Goal: Task Accomplishment & Management: Complete application form

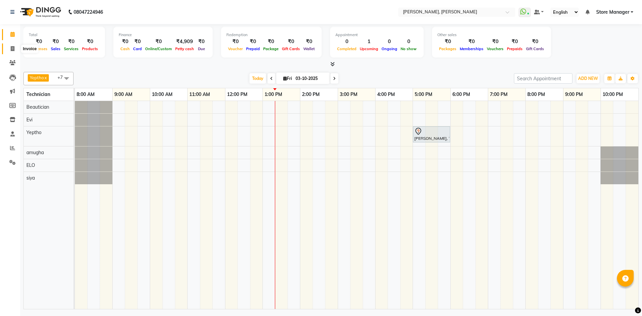
drag, startPoint x: 11, startPoint y: 50, endPoint x: 92, endPoint y: 217, distance: 186.0
click at [11, 50] on icon at bounding box center [13, 48] width 4 height 5
select select "7173"
select select "service"
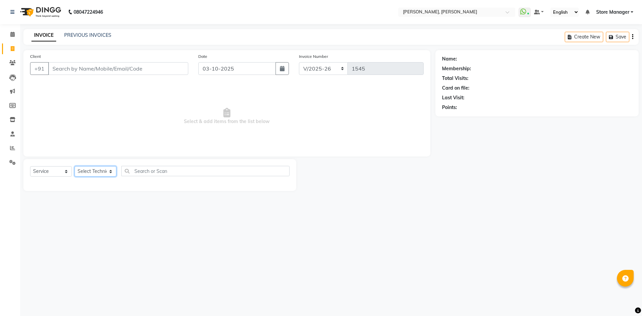
click at [91, 172] on select "Select Technician amugha Beautician ELO Evi MANAGER [PERSON_NAME] [PERSON_NAME]…" at bounding box center [96, 171] width 42 height 10
select select "61634"
click at [75, 166] on select "Select Technician amugha Beautician ELO Evi MANAGER [PERSON_NAME] [PERSON_NAME]…" at bounding box center [96, 171] width 42 height 10
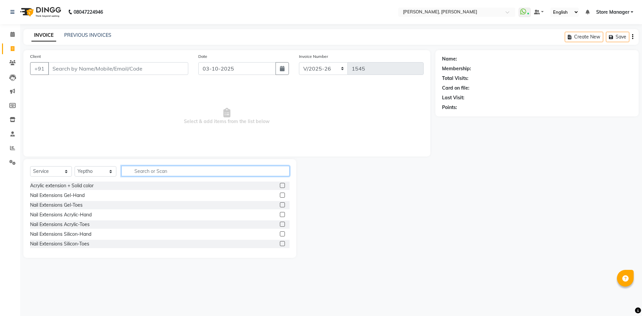
click at [154, 172] on input "text" at bounding box center [205, 171] width 168 height 10
type input "acr"
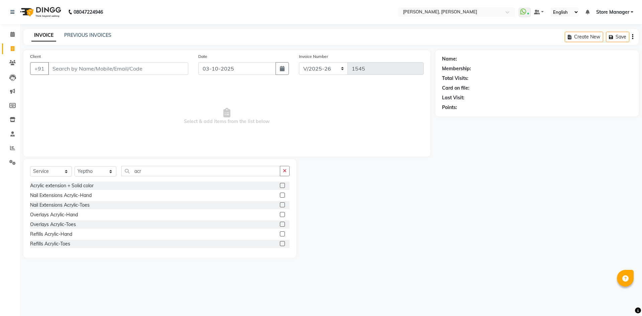
click at [280, 195] on label at bounding box center [282, 195] width 5 height 5
click at [280, 195] on input "checkbox" at bounding box center [282, 195] width 4 height 4
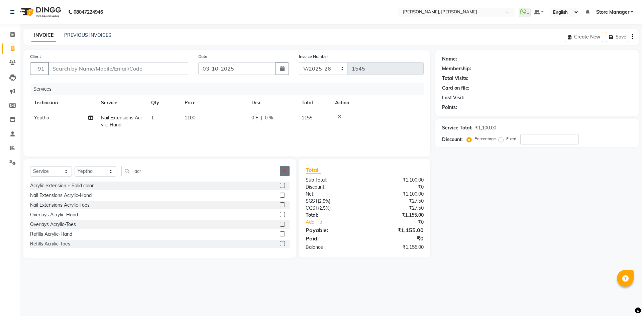
checkbox input "false"
click at [284, 167] on button "button" at bounding box center [285, 171] width 10 height 10
click at [192, 118] on span "1100" at bounding box center [190, 118] width 11 height 6
select select "61634"
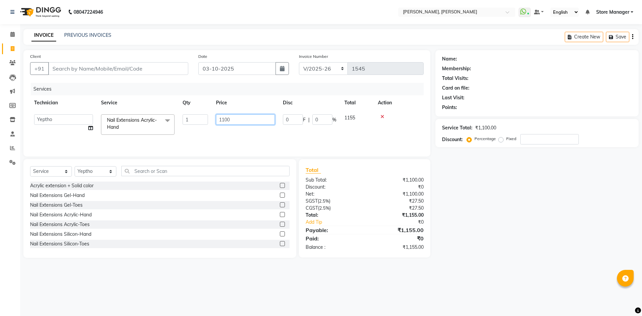
click at [228, 121] on input "1100" at bounding box center [245, 119] width 59 height 10
type input "1000"
drag, startPoint x: 476, startPoint y: 188, endPoint x: 231, endPoint y: 174, distance: 245.9
click at [473, 187] on div "Name: Membership: Total Visits: Card on file: Last Visit: Points: Service Total…" at bounding box center [540, 154] width 208 height 208
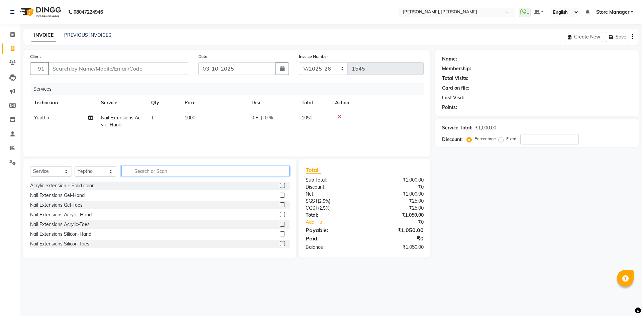
click at [189, 174] on input "text" at bounding box center [205, 171] width 168 height 10
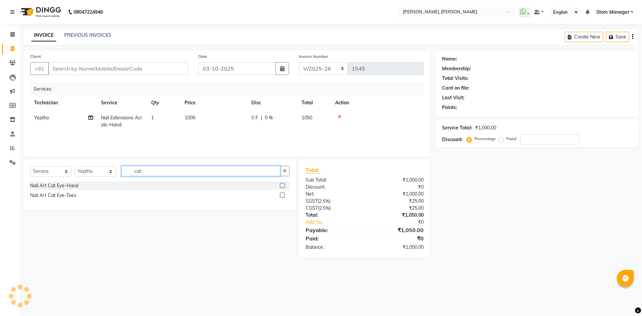
type input "cat"
drag, startPoint x: 280, startPoint y: 185, endPoint x: 284, endPoint y: 183, distance: 4.8
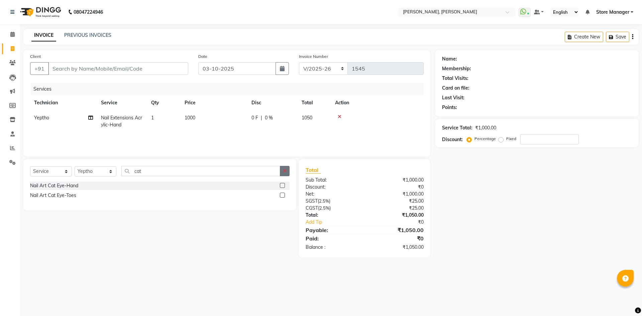
click at [281, 185] on label at bounding box center [282, 185] width 5 height 5
click at [281, 185] on input "checkbox" at bounding box center [282, 186] width 4 height 4
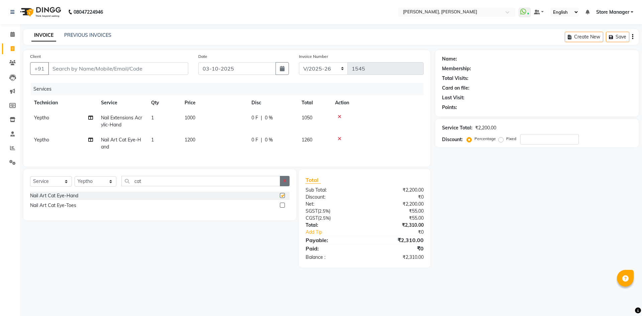
checkbox input "false"
click at [283, 183] on icon "button" at bounding box center [285, 181] width 4 height 5
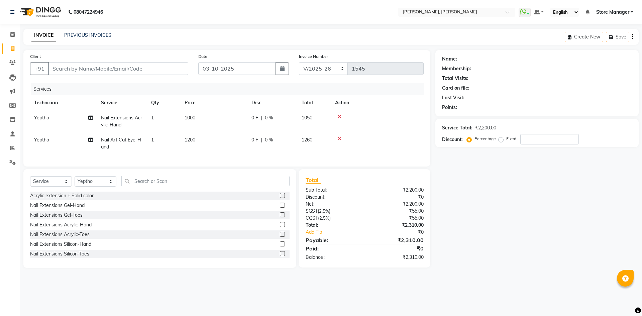
click at [193, 139] on span "1200" at bounding box center [190, 140] width 11 height 6
select select "61634"
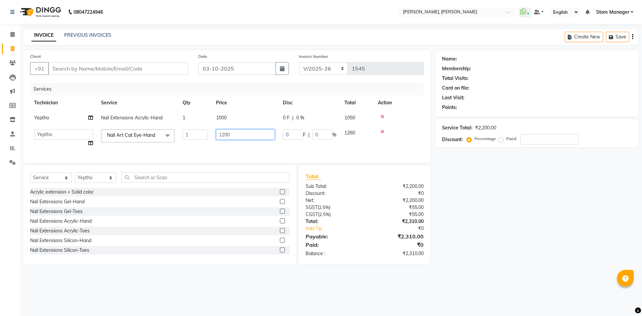
click at [227, 137] on input "1200" at bounding box center [245, 134] width 59 height 10
type input "1000"
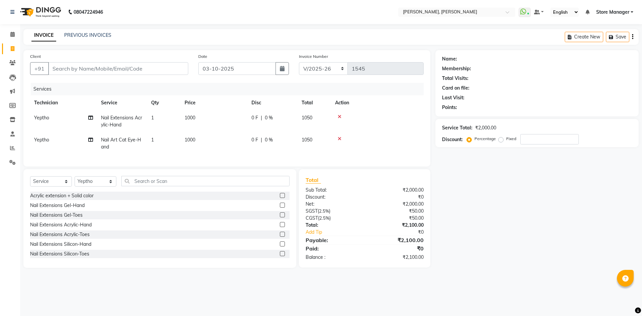
click at [517, 210] on div "Name: Membership: Total Visits: Card on file: Last Visit: Points: Service Total…" at bounding box center [540, 159] width 208 height 218
click at [160, 69] on input "Client" at bounding box center [118, 68] width 140 height 13
type input "9"
type input "0"
type input "9632666296"
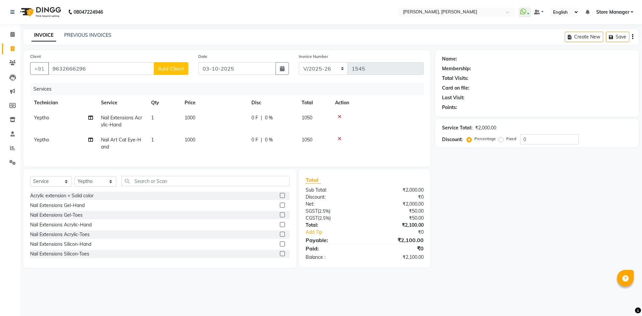
click at [165, 71] on span "Add Client" at bounding box center [171, 68] width 26 height 7
select select "21"
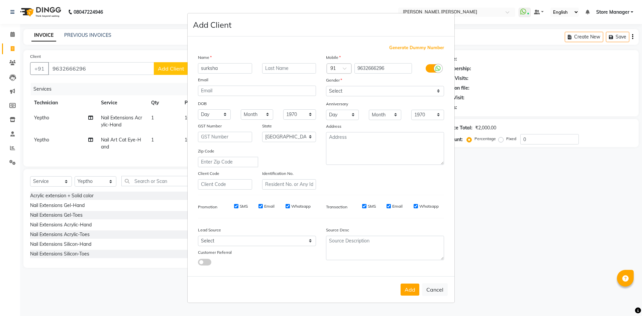
type input "surksha"
click at [374, 94] on select "Select [DEMOGRAPHIC_DATA] [DEMOGRAPHIC_DATA] Other Prefer Not To Say" at bounding box center [385, 91] width 118 height 10
select select "[DEMOGRAPHIC_DATA]"
click at [326, 86] on select "Select [DEMOGRAPHIC_DATA] [DEMOGRAPHIC_DATA] Other Prefer Not To Say" at bounding box center [385, 91] width 118 height 10
click at [413, 293] on button "Add" at bounding box center [410, 290] width 19 height 12
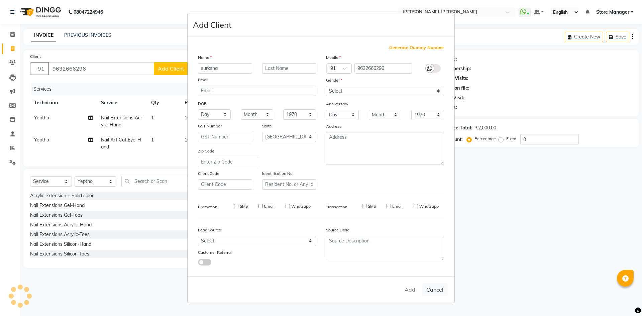
type input "96******96"
select select
select select "null"
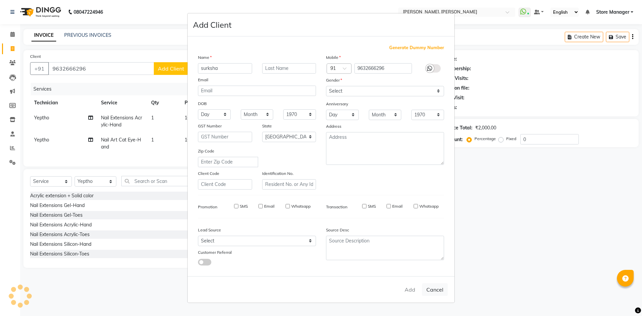
select select
checkbox input "false"
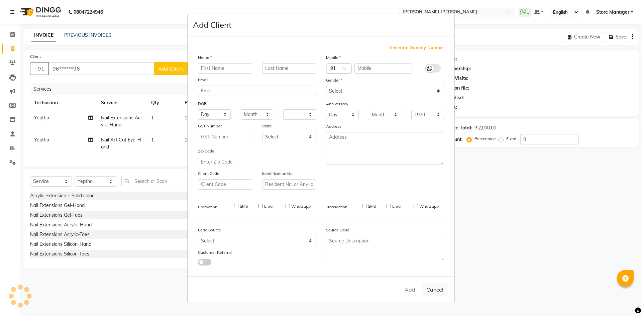
checkbox input "false"
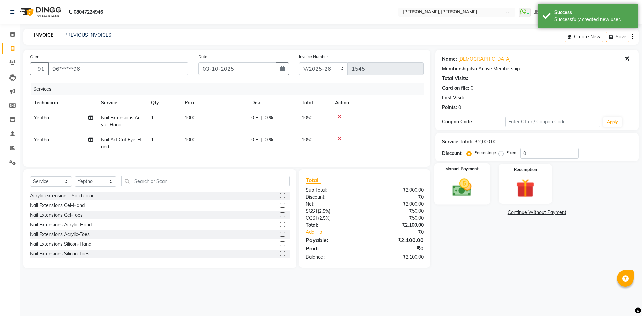
click at [472, 180] on img at bounding box center [462, 187] width 31 height 22
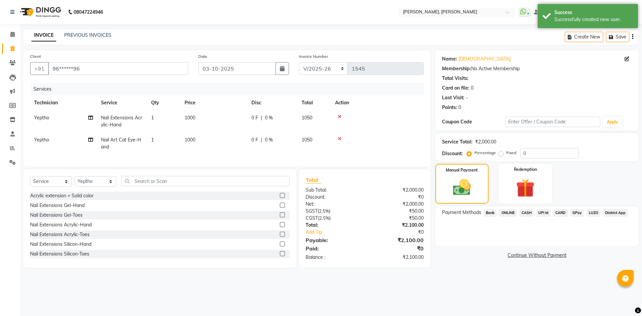
click at [509, 214] on span "ONLINE" at bounding box center [507, 213] width 17 height 8
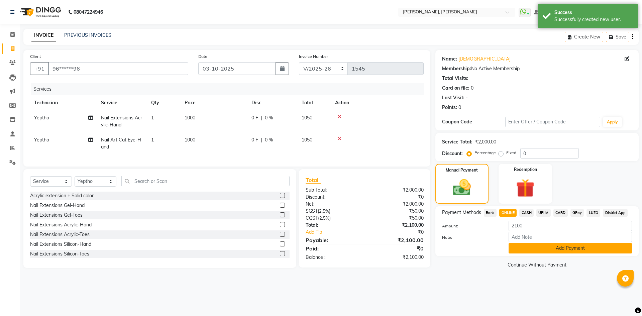
click at [522, 246] on button "Add Payment" at bounding box center [570, 248] width 123 height 10
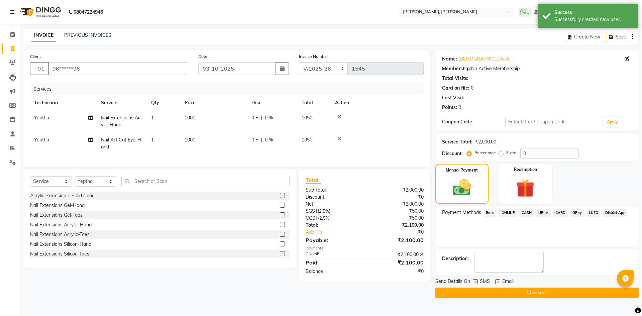
click at [507, 291] on button "Checkout" at bounding box center [537, 293] width 203 height 10
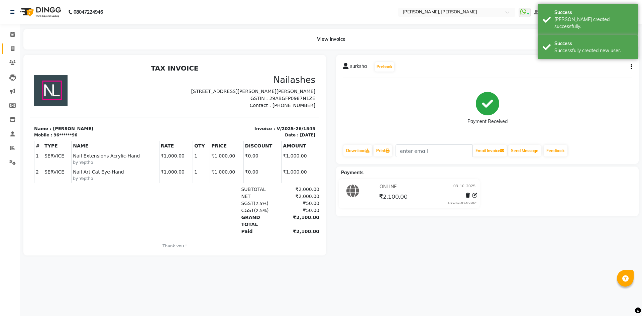
click at [13, 46] on icon at bounding box center [13, 48] width 4 height 5
select select "7173"
select select "service"
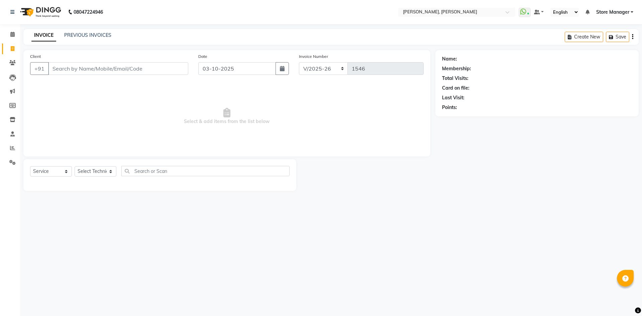
click at [182, 146] on span "Select & add items from the list below" at bounding box center [227, 116] width 394 height 67
click at [99, 175] on select "Select Technician amugha Beautician ELO Evi MANAGER [PERSON_NAME] [PERSON_NAME]…" at bounding box center [96, 171] width 42 height 10
select select "61635"
click at [75, 166] on select "Select Technician amugha Beautician ELO Evi MANAGER [PERSON_NAME] [PERSON_NAME]…" at bounding box center [96, 171] width 42 height 10
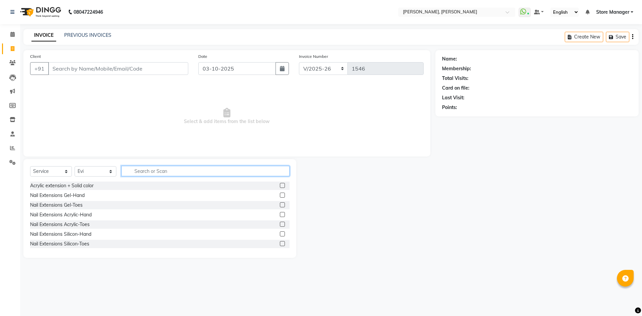
click at [197, 168] on input "text" at bounding box center [205, 171] width 168 height 10
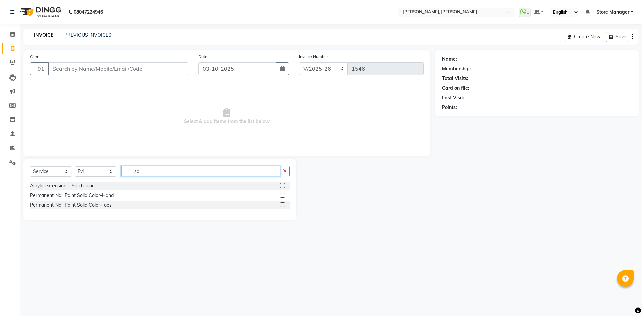
type input "soli"
drag, startPoint x: 282, startPoint y: 196, endPoint x: 285, endPoint y: 190, distance: 7.0
click at [282, 196] on label at bounding box center [282, 195] width 5 height 5
click at [282, 196] on input "checkbox" at bounding box center [282, 195] width 4 height 4
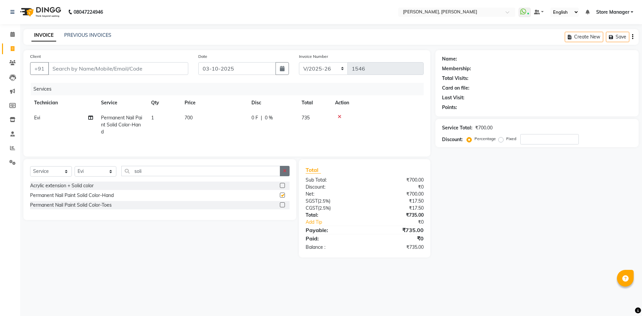
checkbox input "false"
click at [285, 172] on icon "button" at bounding box center [285, 171] width 4 height 5
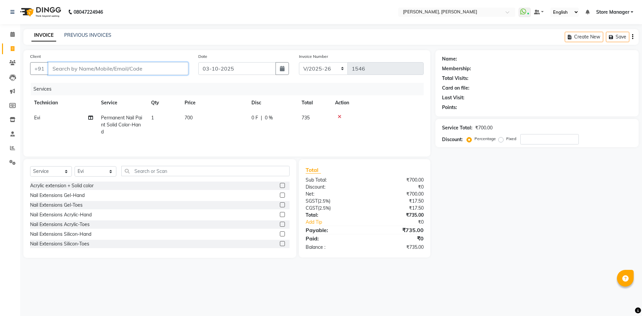
click at [121, 68] on input "Client" at bounding box center [118, 68] width 140 height 13
type input "n"
type input "0"
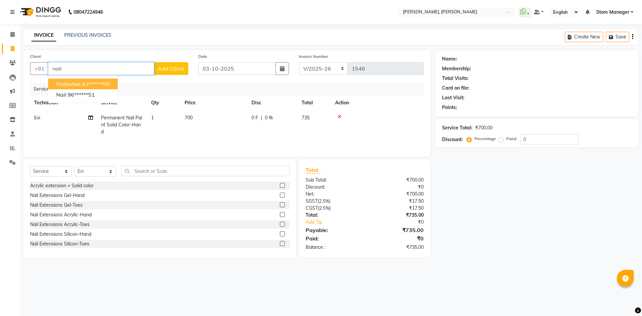
click at [69, 84] on span "nailashes" at bounding box center [68, 84] width 25 height 7
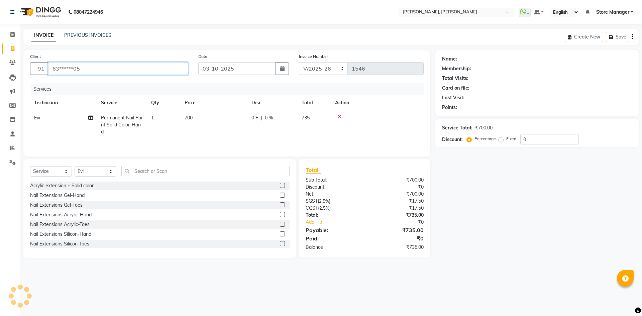
type input "63******05"
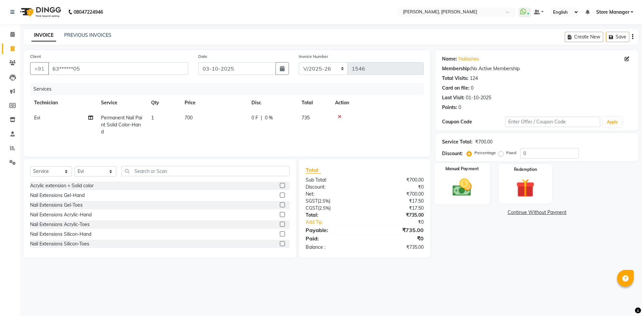
click at [481, 179] on div "Manual Payment" at bounding box center [462, 183] width 56 height 41
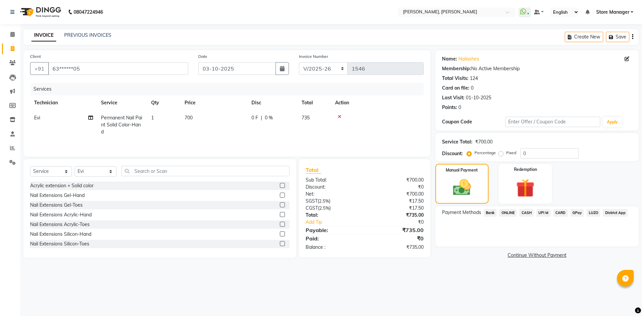
click at [509, 214] on span "ONLINE" at bounding box center [507, 213] width 17 height 8
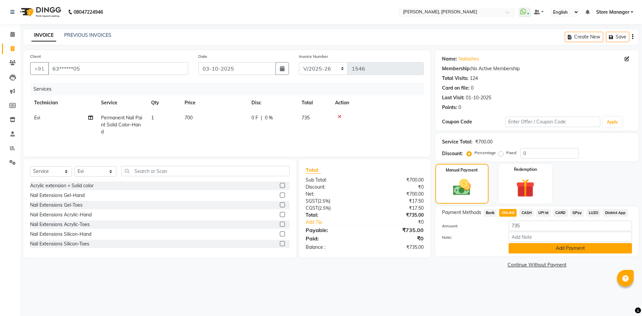
click at [567, 251] on button "Add Payment" at bounding box center [570, 248] width 123 height 10
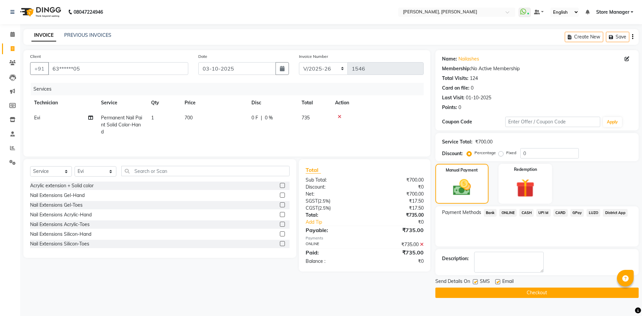
click at [547, 296] on button "Checkout" at bounding box center [537, 293] width 203 height 10
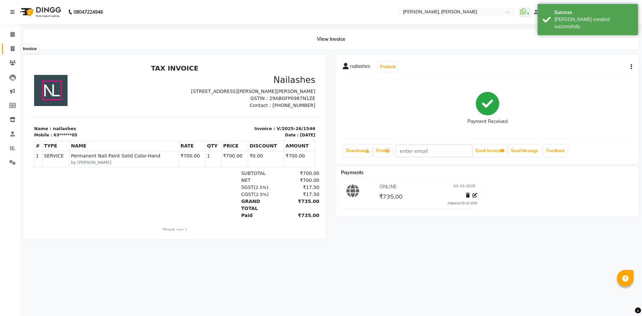
click at [12, 49] on icon at bounding box center [13, 48] width 4 height 5
select select "service"
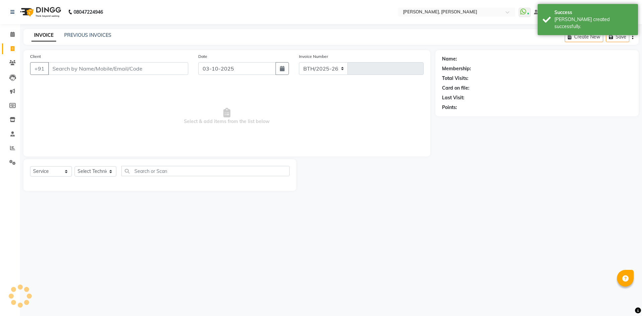
select select "7173"
type input "1547"
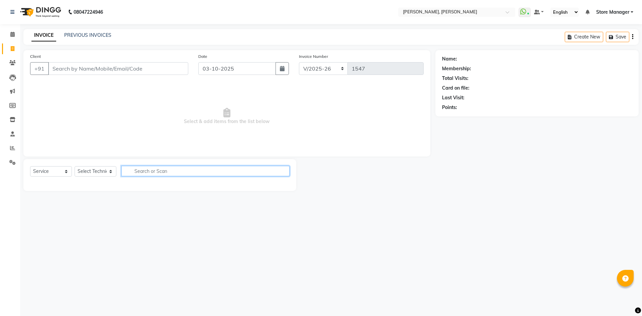
drag, startPoint x: 160, startPoint y: 174, endPoint x: 162, endPoint y: 194, distance: 20.2
click at [162, 194] on main "INVOICE PREVIOUS INVOICES Create New Save Client +91 Date [DATE] Invoice Number…" at bounding box center [331, 115] width 622 height 172
